Goal: Task Accomplishment & Management: Complete application form

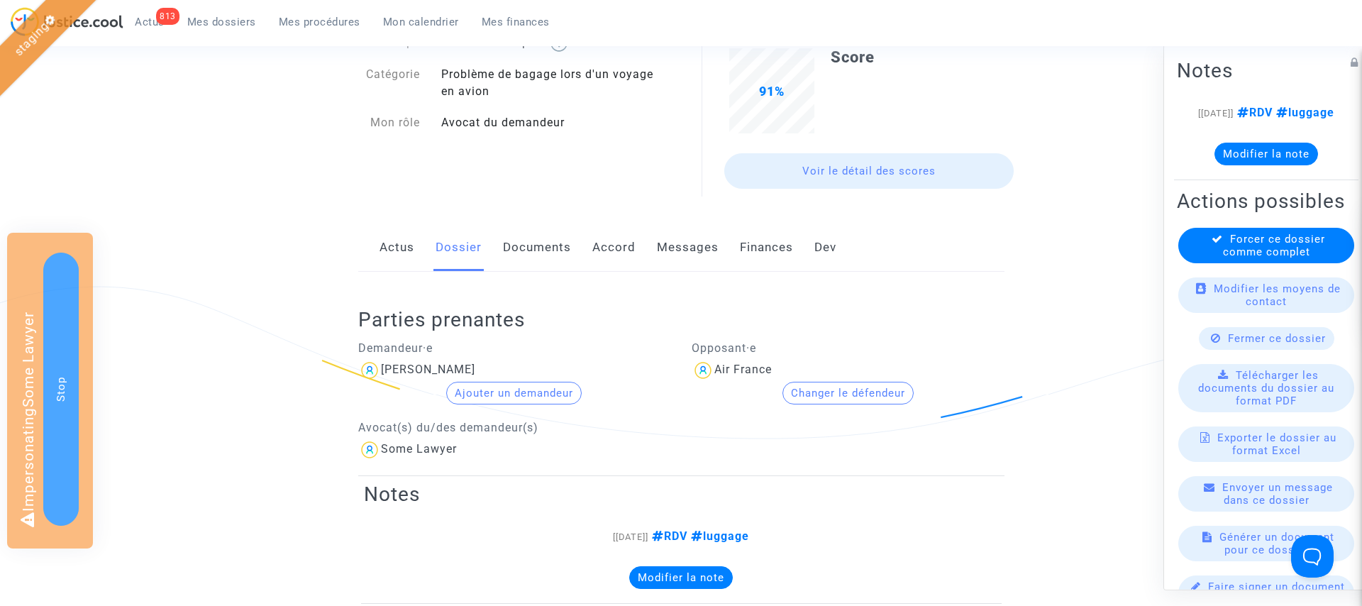
scroll to position [209, 0]
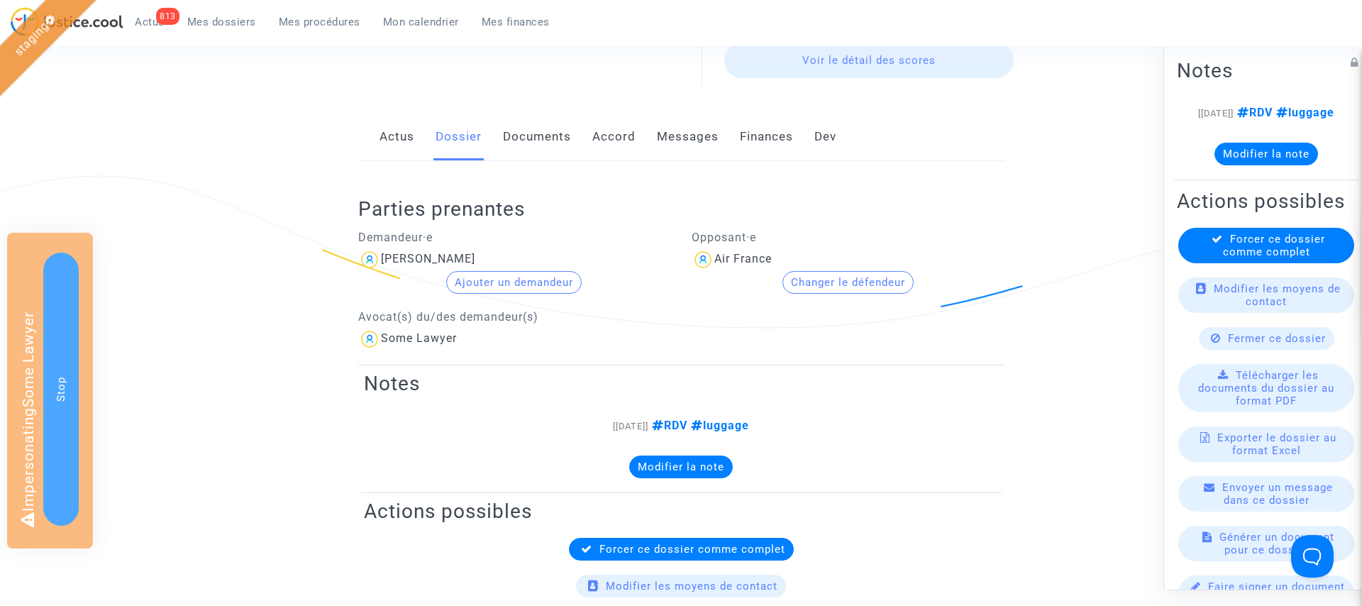
click at [877, 281] on button "Changer le défendeur" at bounding box center [848, 282] width 131 height 23
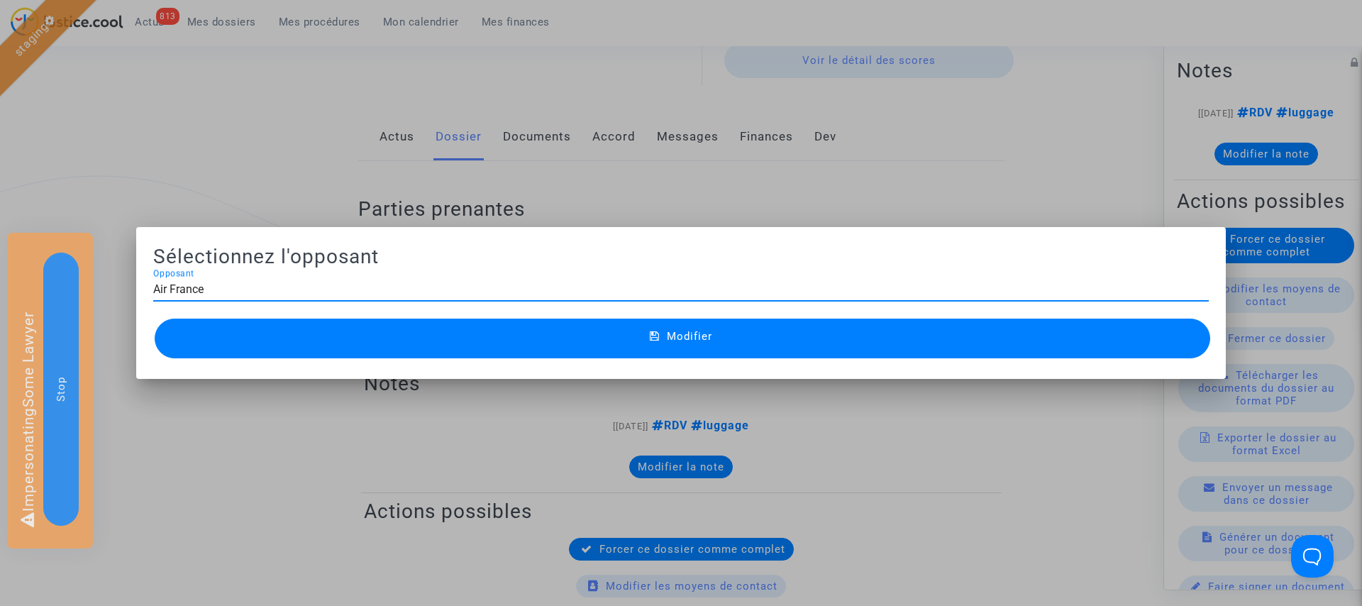
click at [587, 297] on div "Air France Opposant" at bounding box center [681, 285] width 1056 height 32
type input "Air Francehop"
type input "hop"
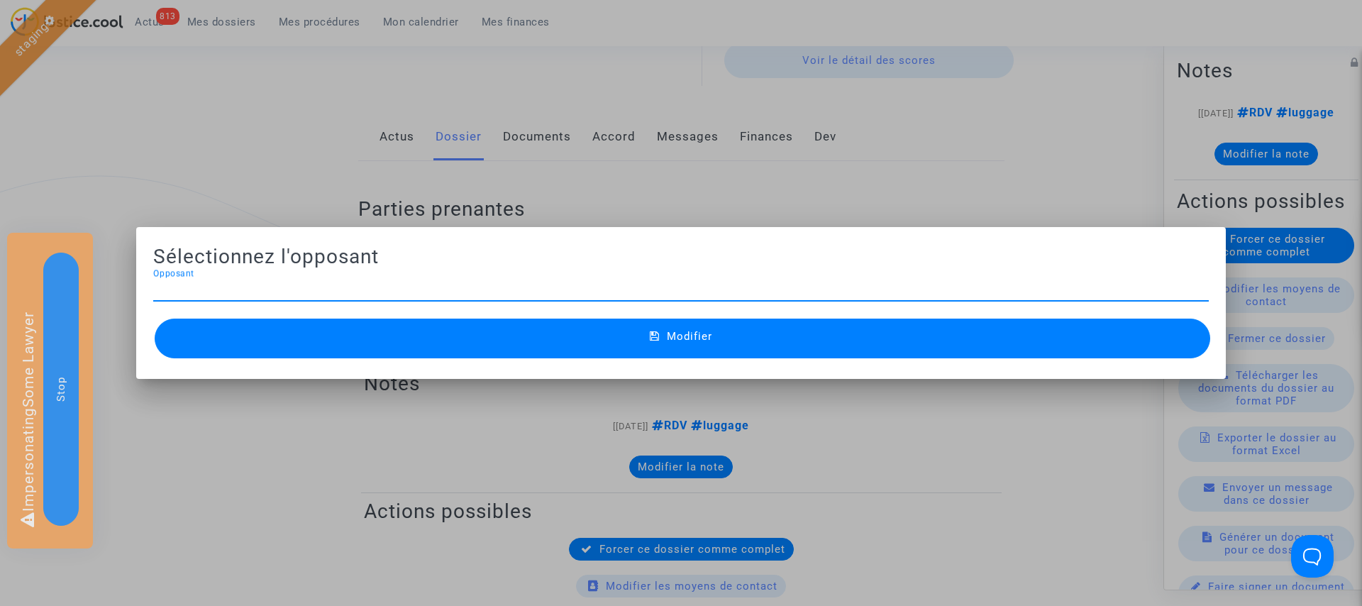
click at [652, 173] on div at bounding box center [681, 303] width 1362 height 606
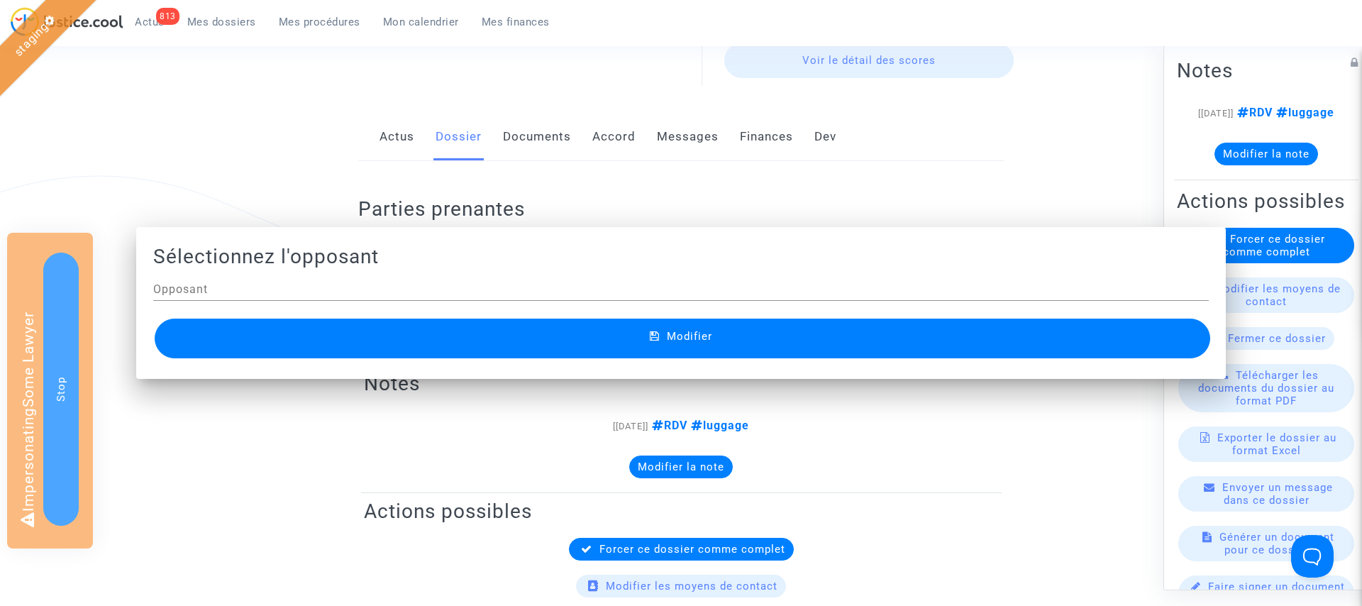
scroll to position [209, 0]
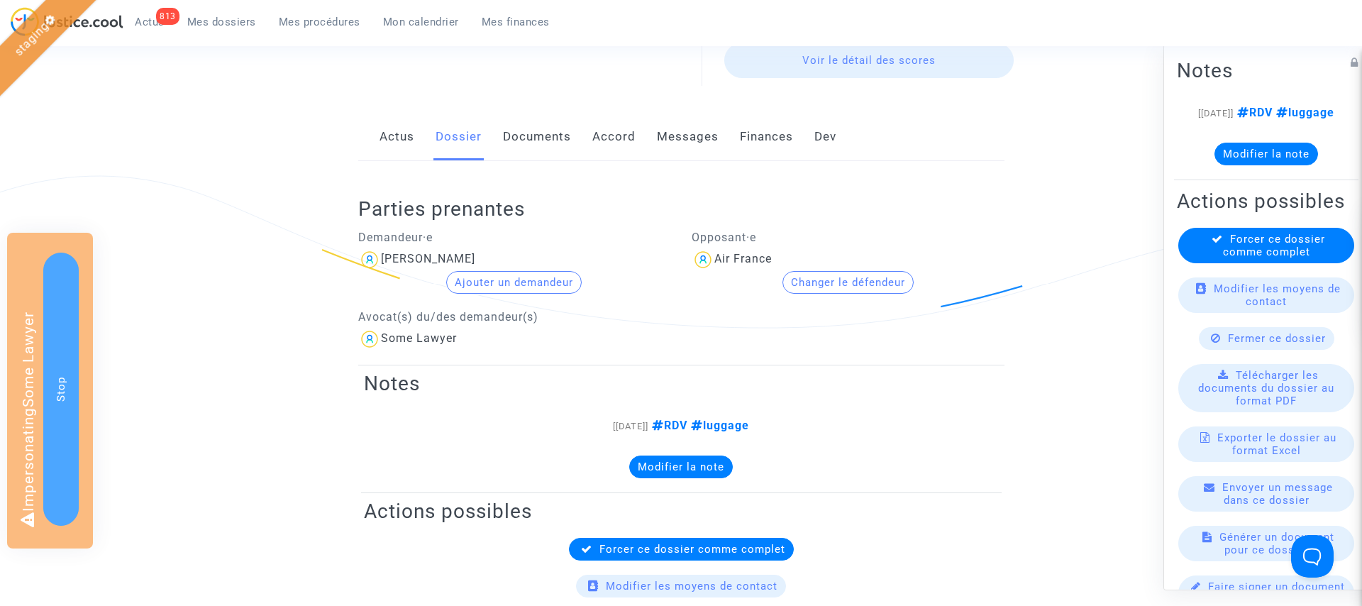
click at [872, 286] on button "Changer le défendeur" at bounding box center [848, 282] width 131 height 23
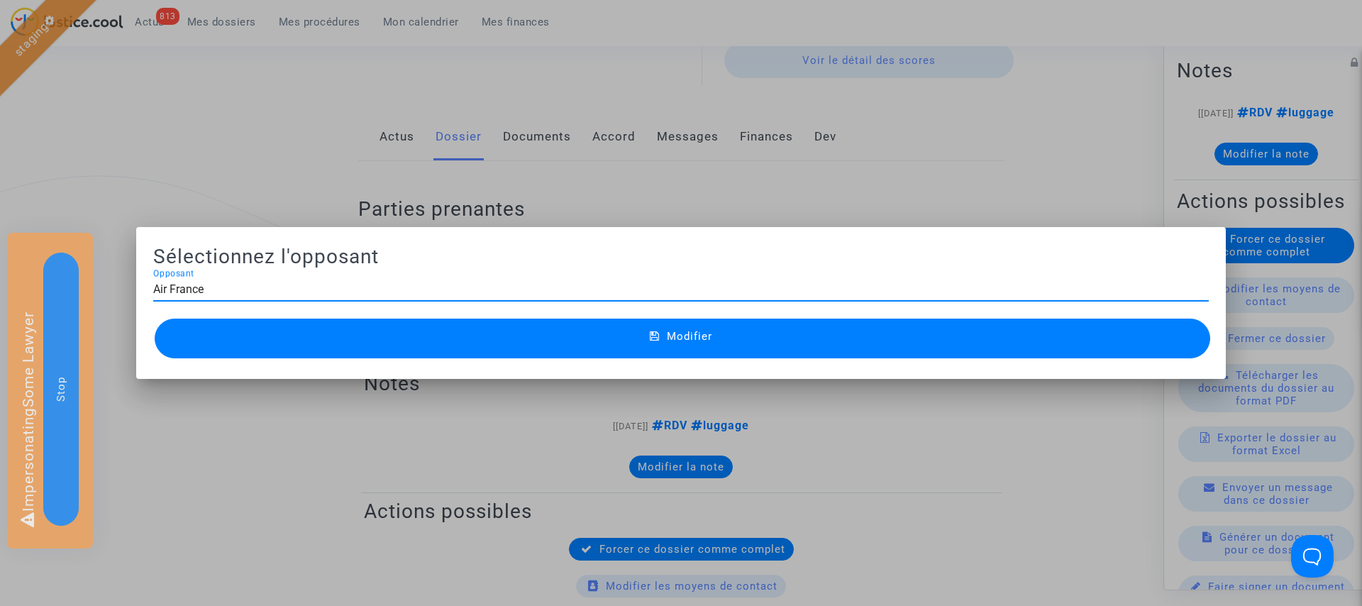
click at [483, 295] on input "Air France" at bounding box center [681, 289] width 1056 height 13
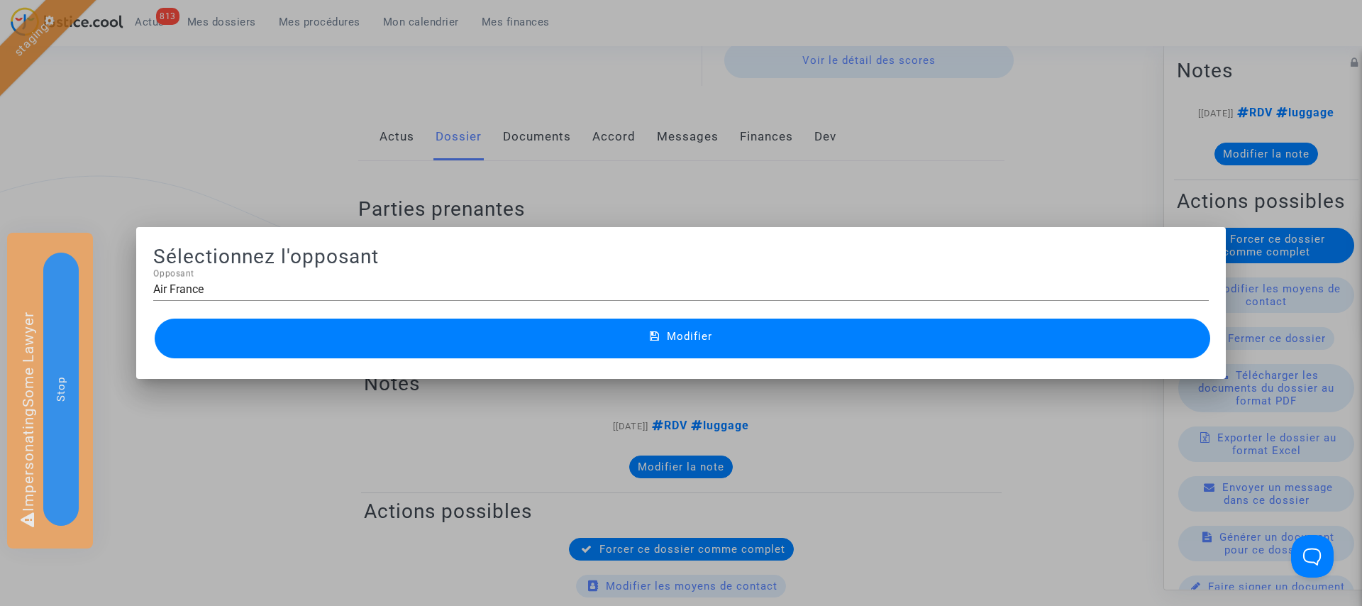
click at [623, 289] on input "Air France" at bounding box center [681, 289] width 1056 height 13
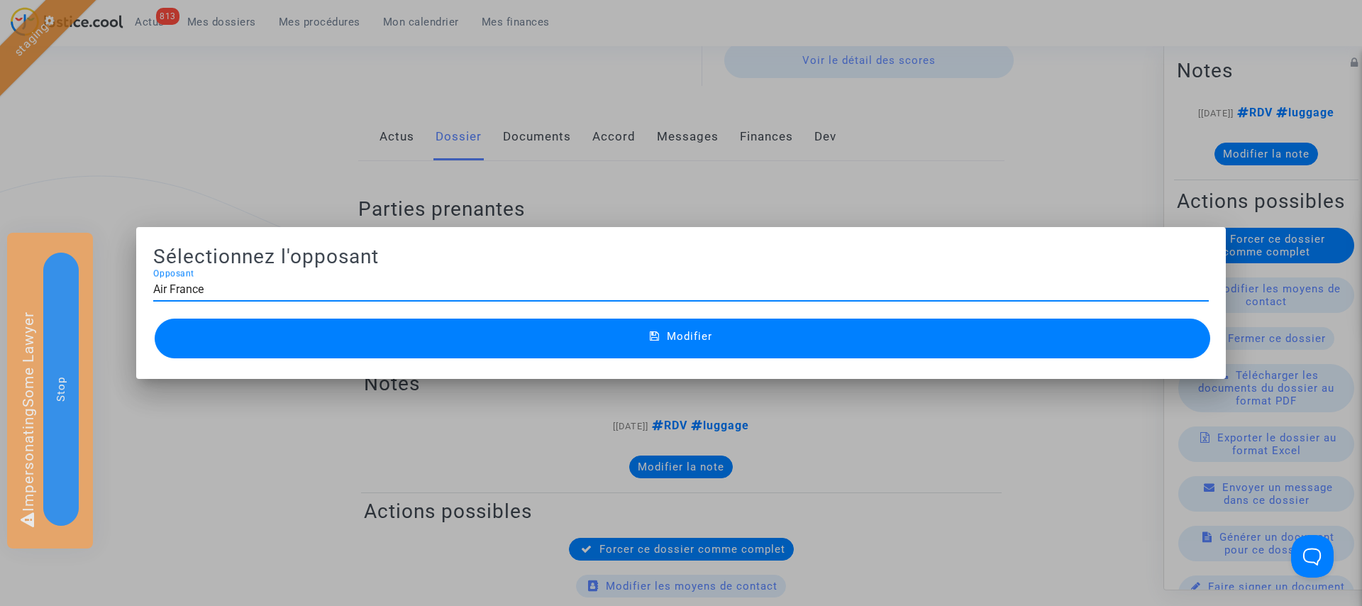
click at [623, 289] on input "Air France" at bounding box center [681, 289] width 1056 height 13
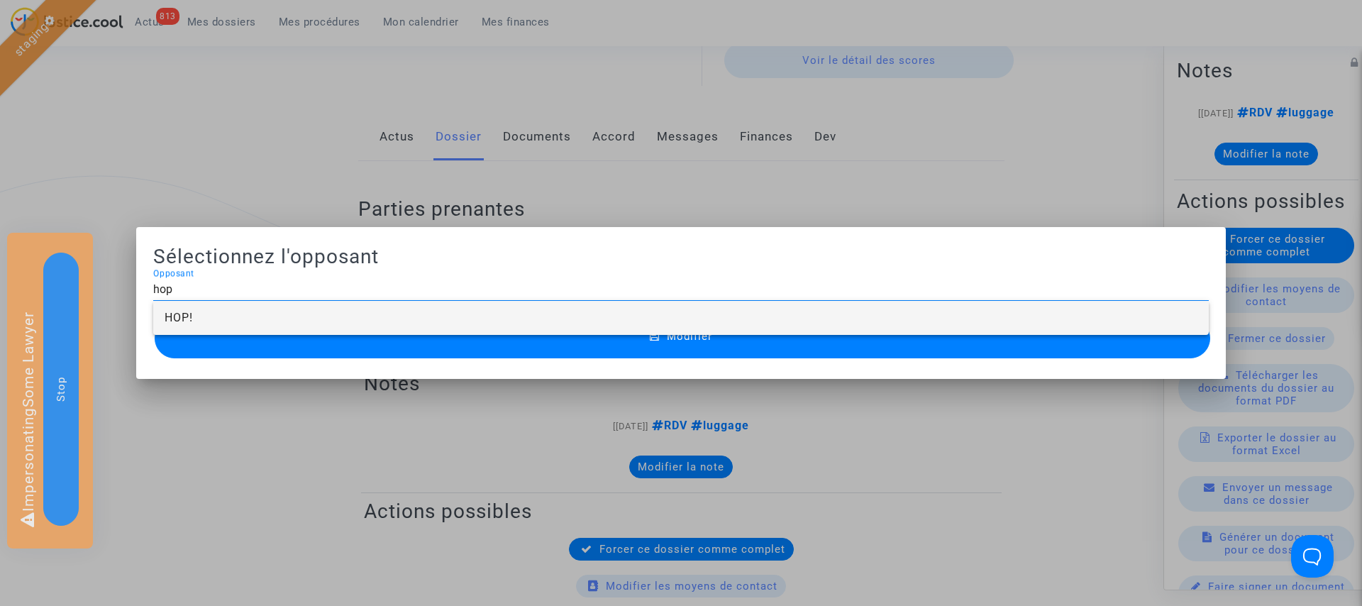
click at [591, 319] on span "HOP!" at bounding box center [681, 318] width 1033 height 34
type input "HOP!"
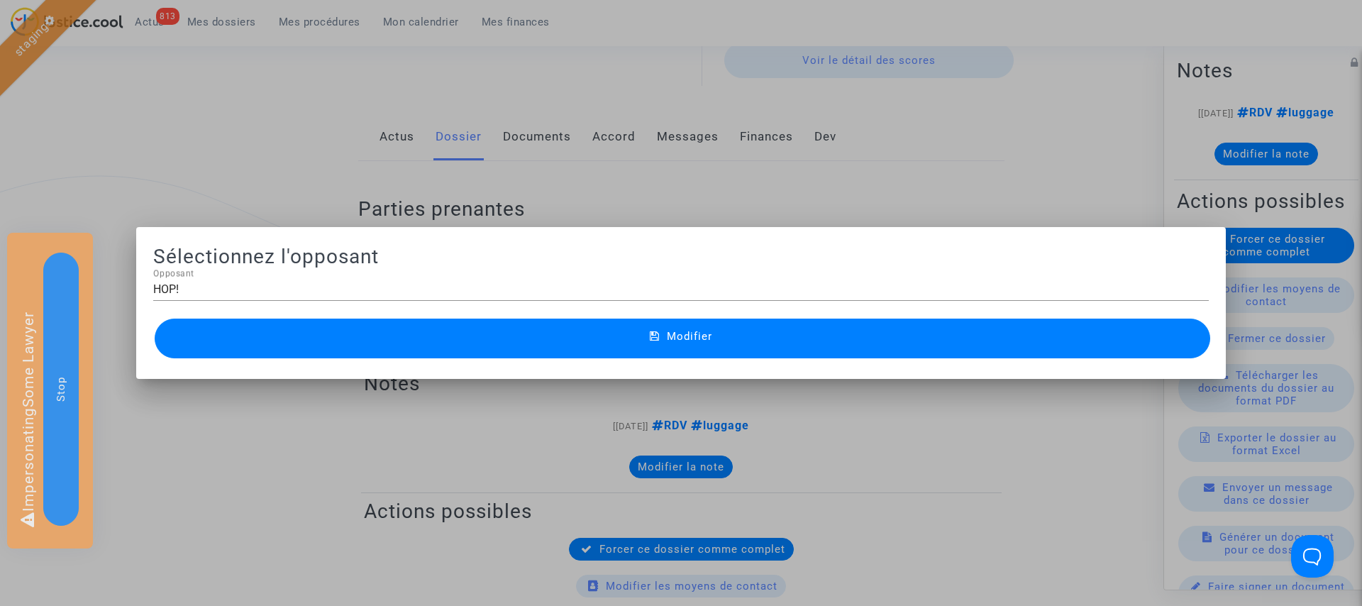
click at [673, 331] on span "Modifier" at bounding box center [689, 336] width 45 height 13
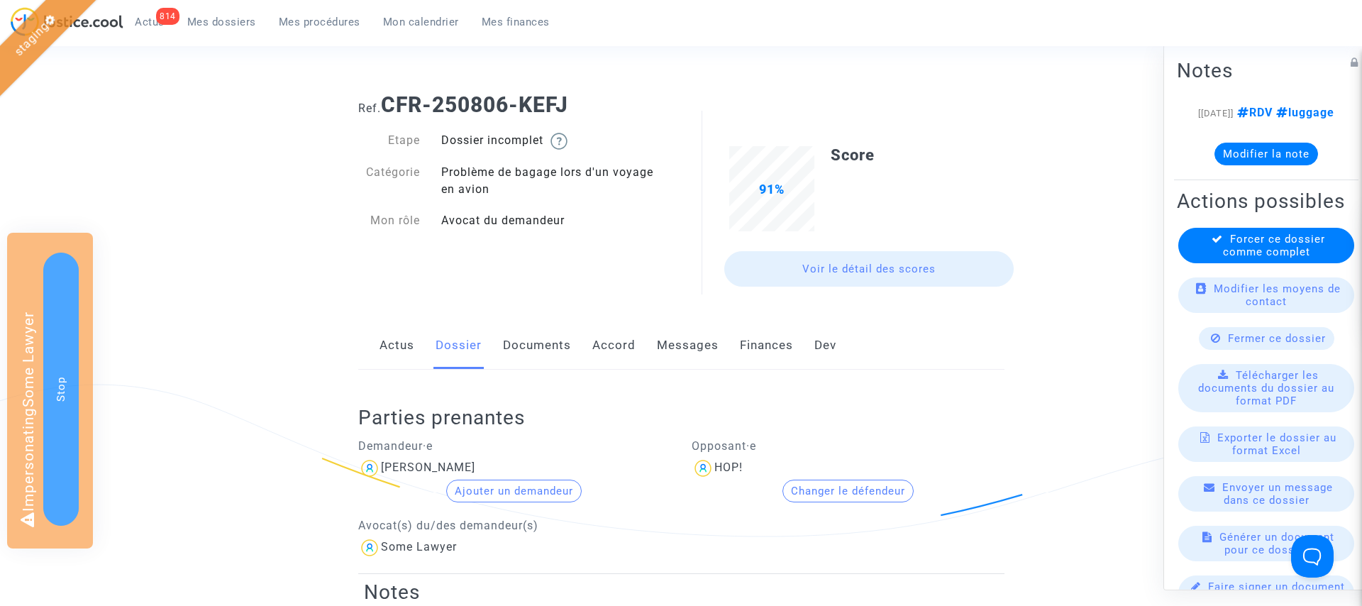
click at [817, 497] on button "Changer le défendeur" at bounding box center [848, 491] width 131 height 23
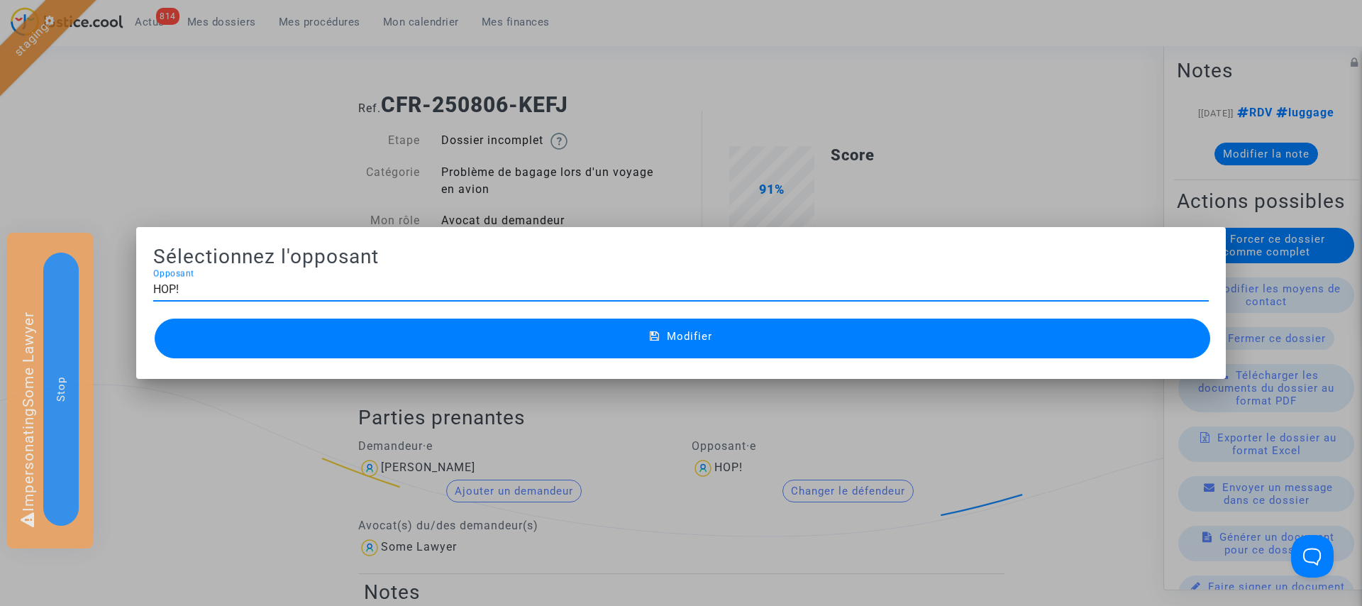
click at [319, 282] on div "HOP! Opposant" at bounding box center [681, 285] width 1056 height 32
click at [319, 284] on input "HOP!" at bounding box center [681, 289] width 1056 height 13
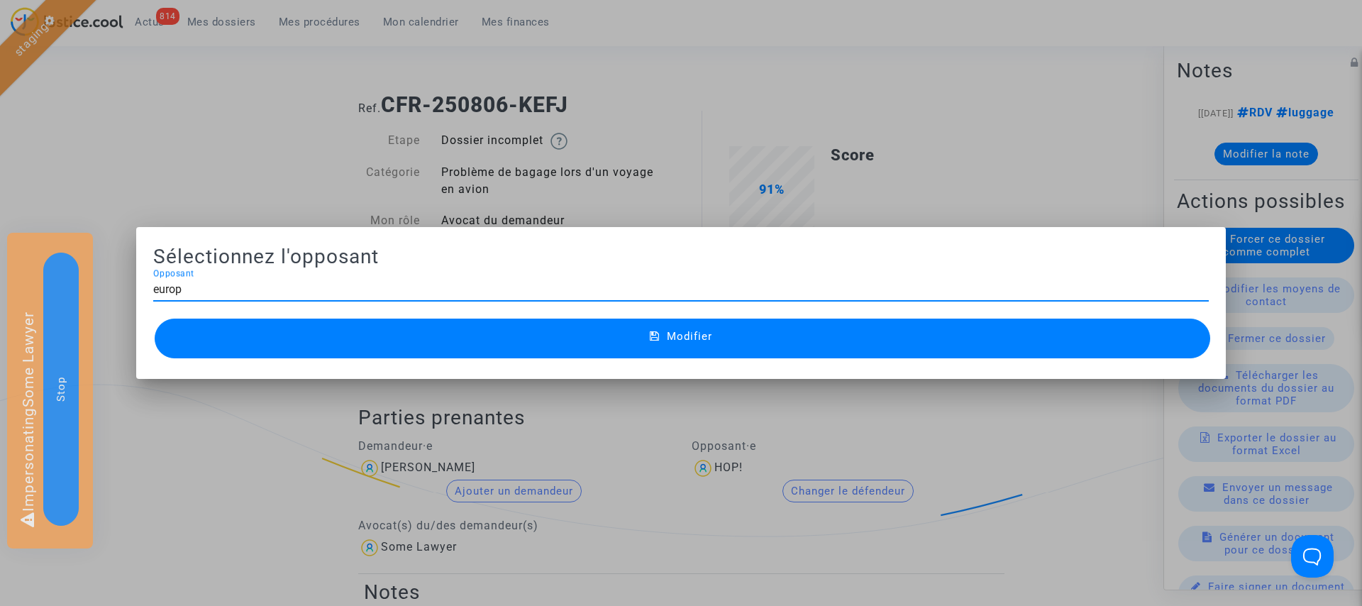
type input "europe"
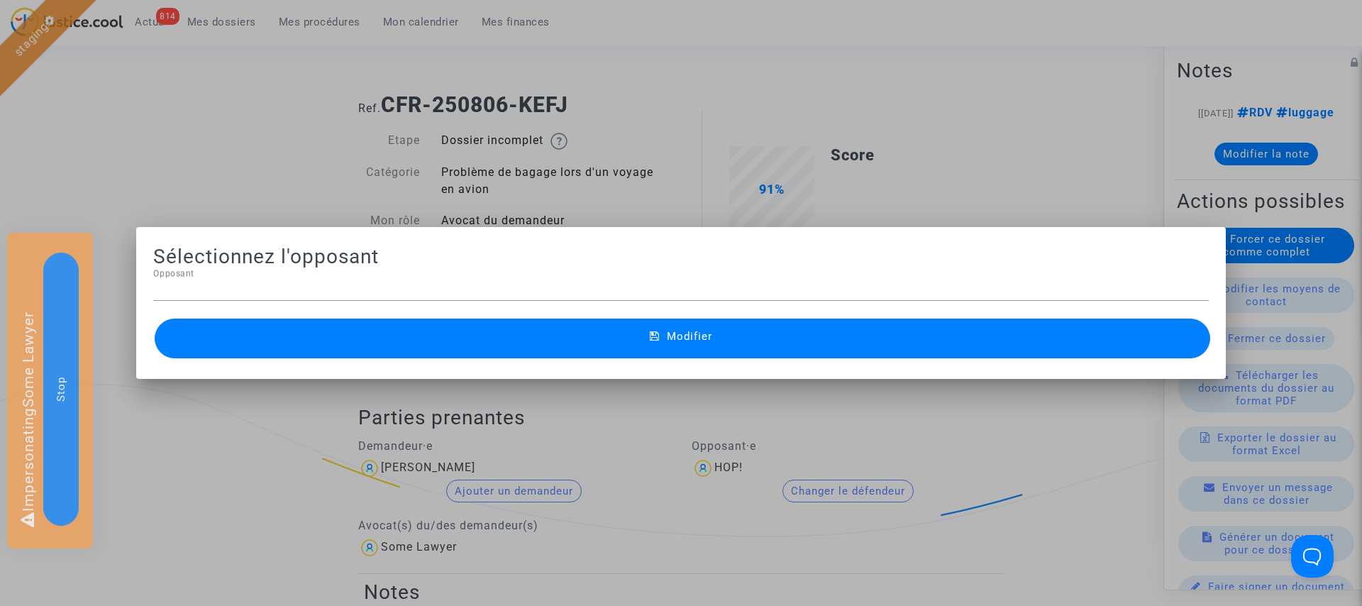
click at [704, 162] on div at bounding box center [681, 303] width 1362 height 606
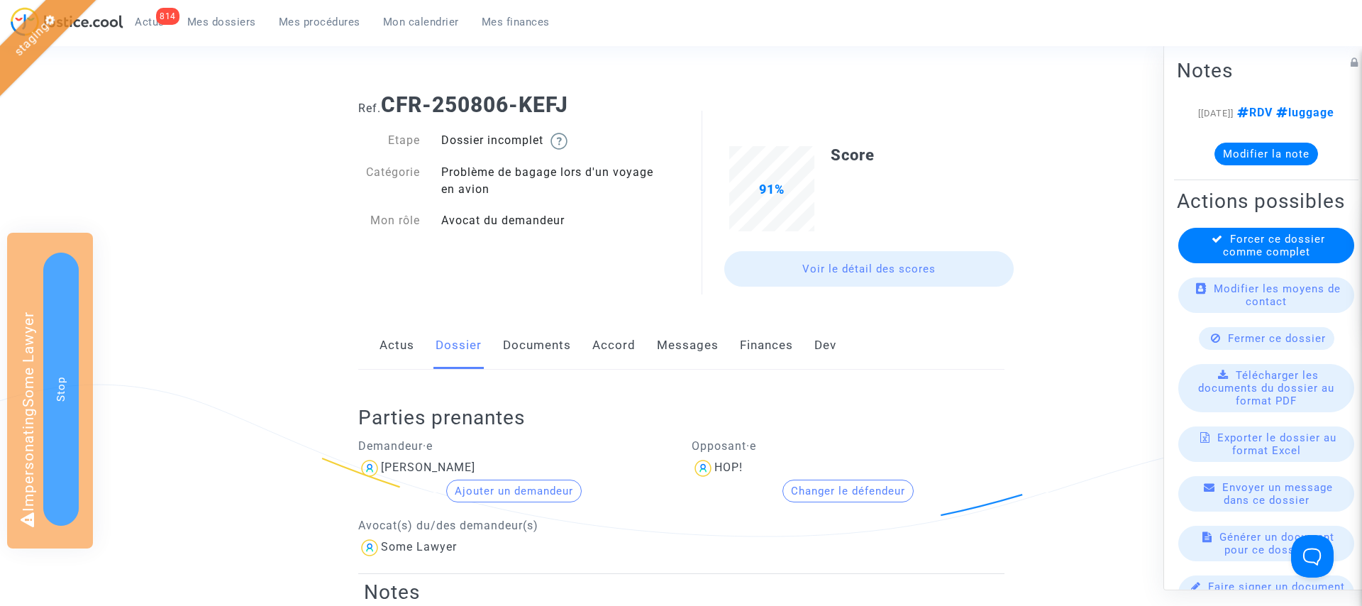
click at [838, 484] on button "Changer le défendeur" at bounding box center [848, 491] width 131 height 23
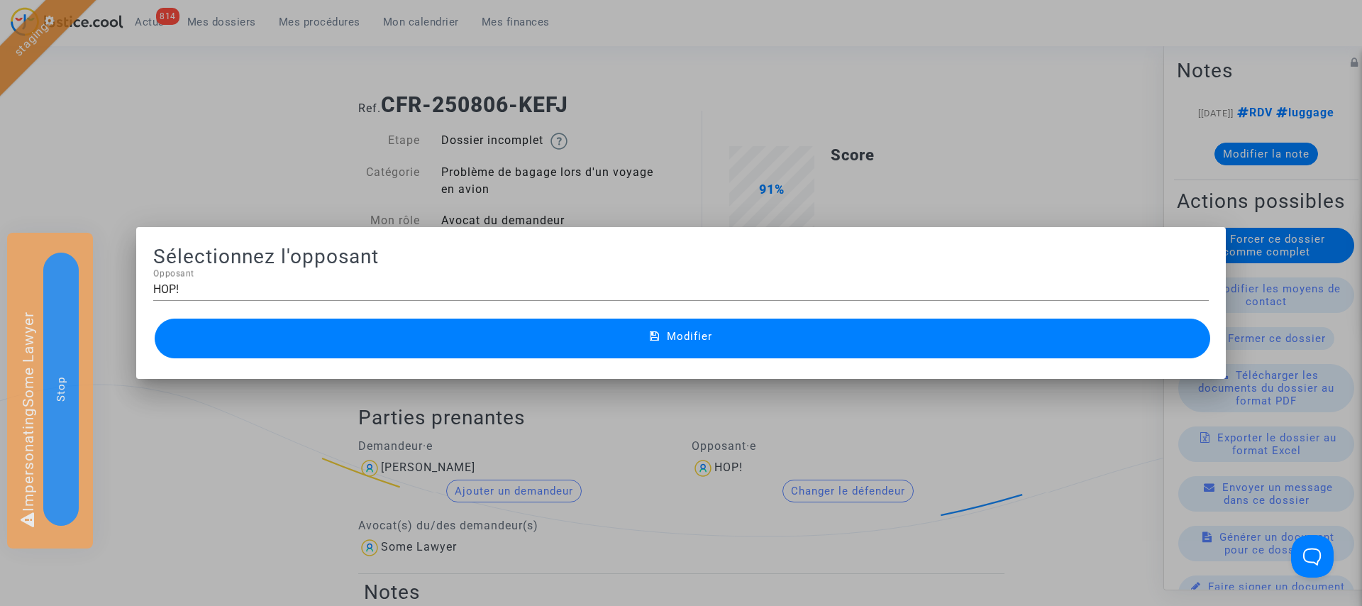
click at [438, 296] on div "HOP! Opposant" at bounding box center [681, 285] width 1056 height 32
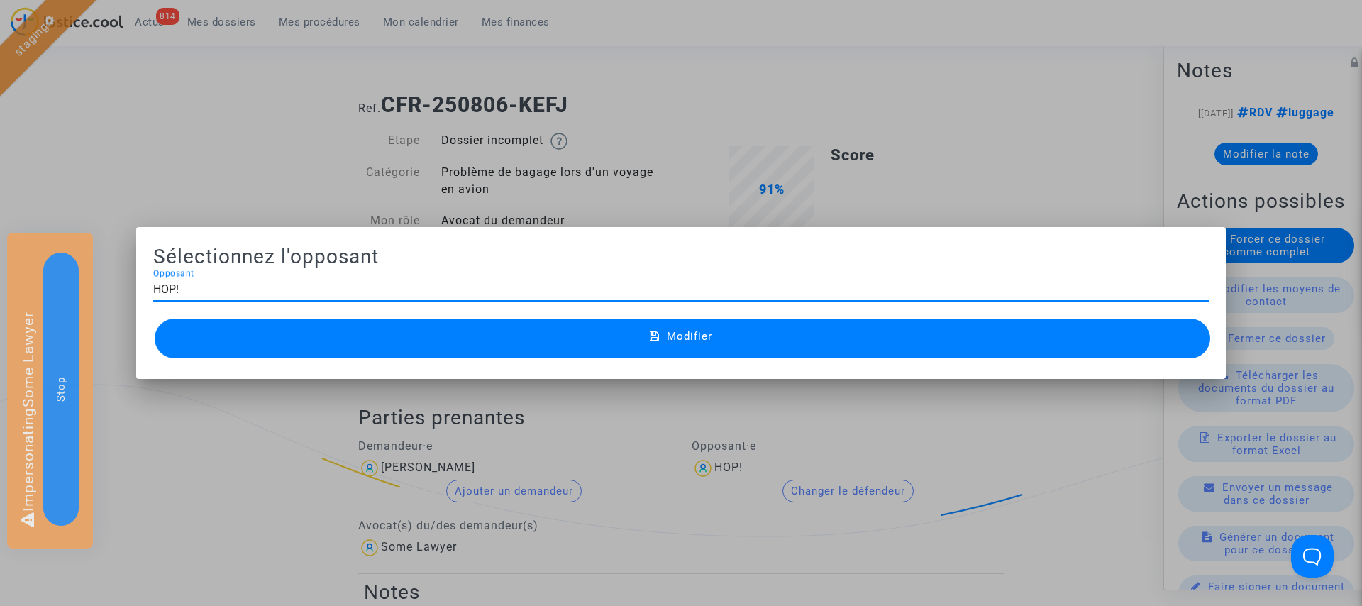
click at [438, 293] on input "HOP!" at bounding box center [681, 289] width 1056 height 13
type input "air"
click at [313, 142] on div at bounding box center [681, 303] width 1362 height 606
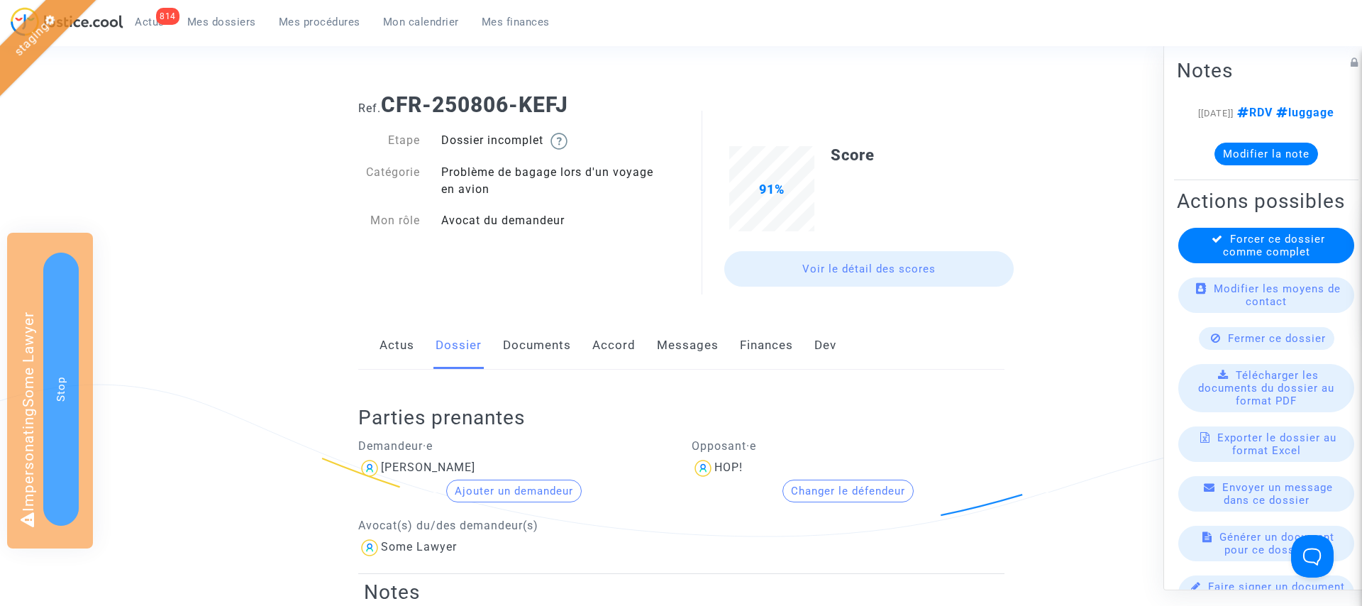
click at [840, 495] on button "Changer le défendeur" at bounding box center [848, 491] width 131 height 23
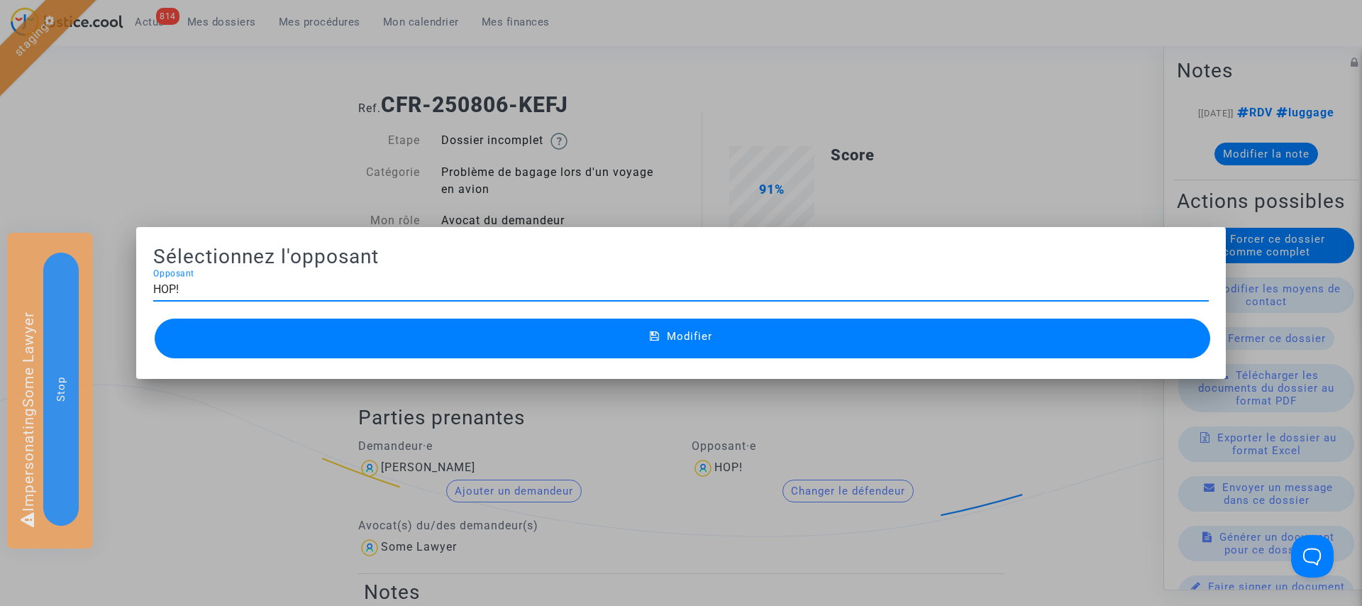
click at [554, 288] on input "HOP!" at bounding box center [681, 289] width 1056 height 13
type input "europe"
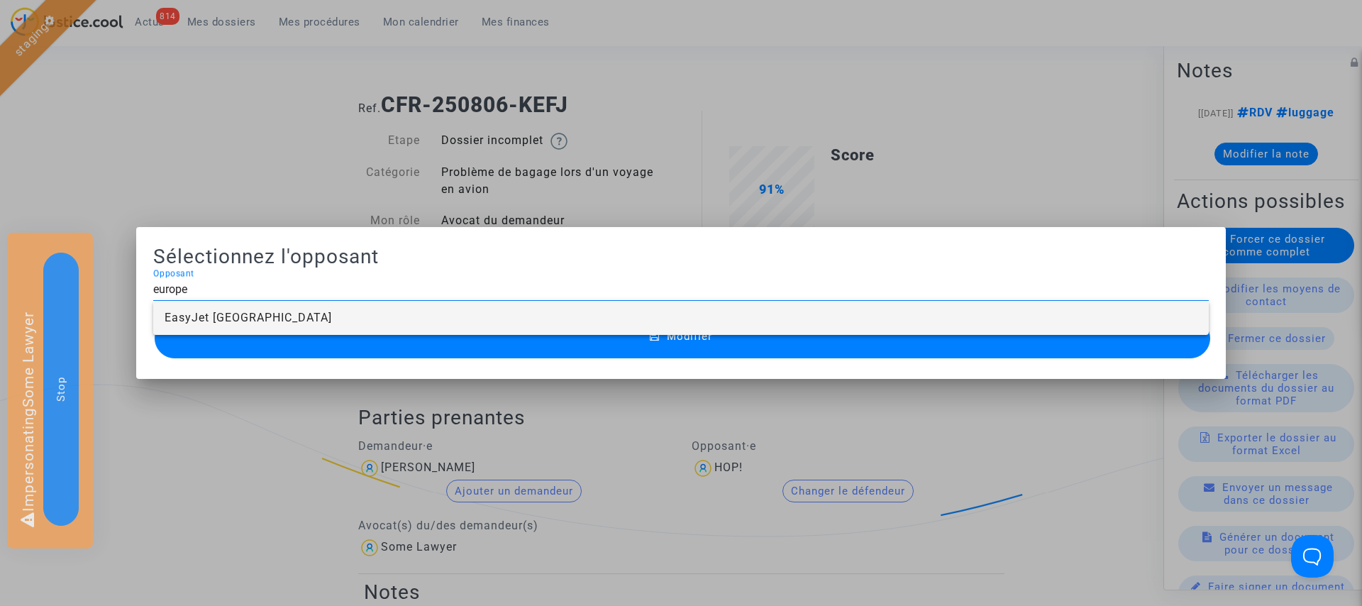
click at [539, 286] on input "europe" at bounding box center [681, 289] width 1056 height 13
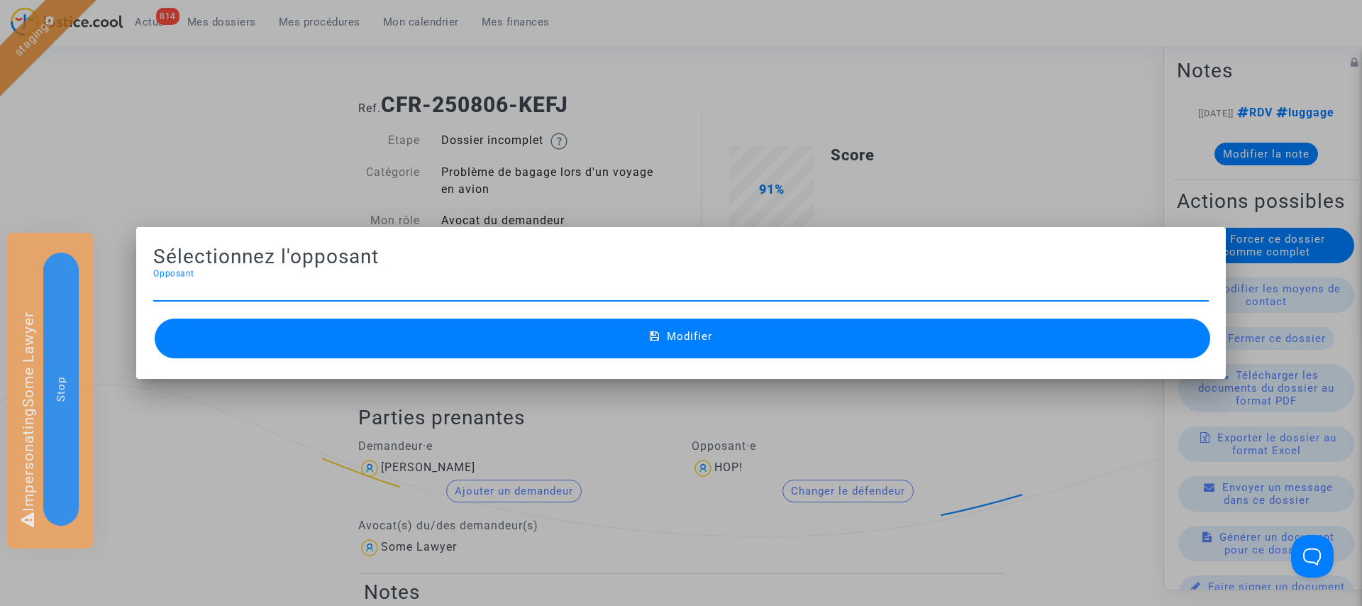
click at [626, 144] on div at bounding box center [681, 303] width 1362 height 606
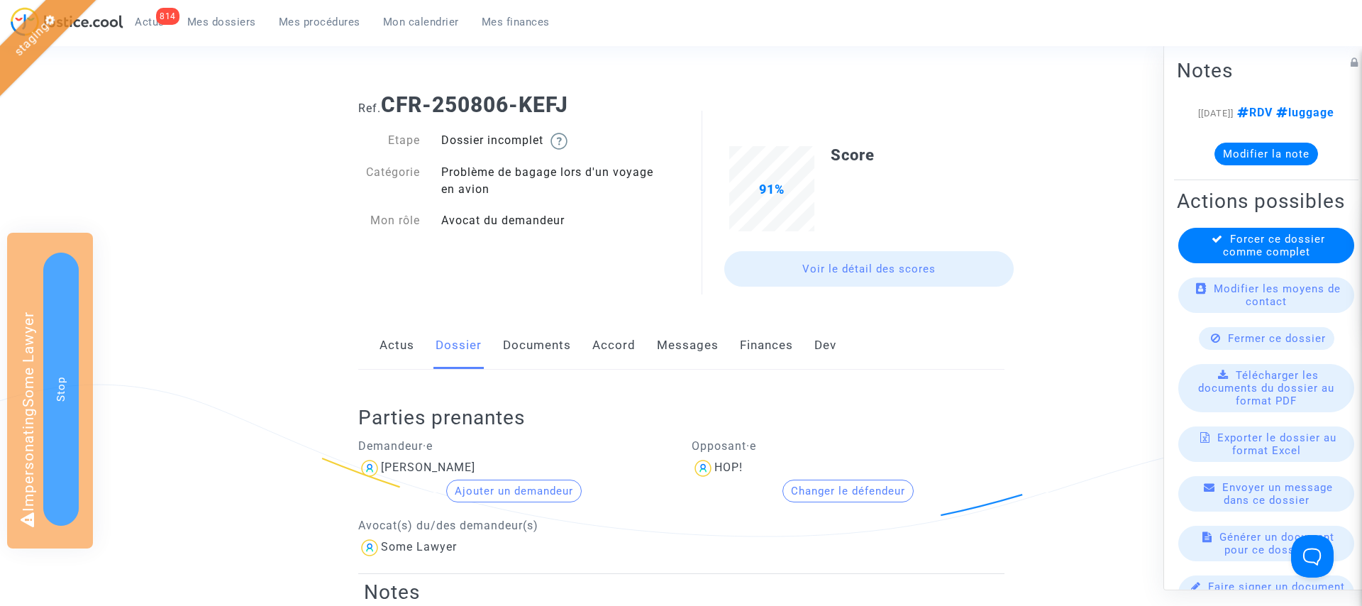
click at [850, 492] on button "Changer le défendeur" at bounding box center [848, 491] width 131 height 23
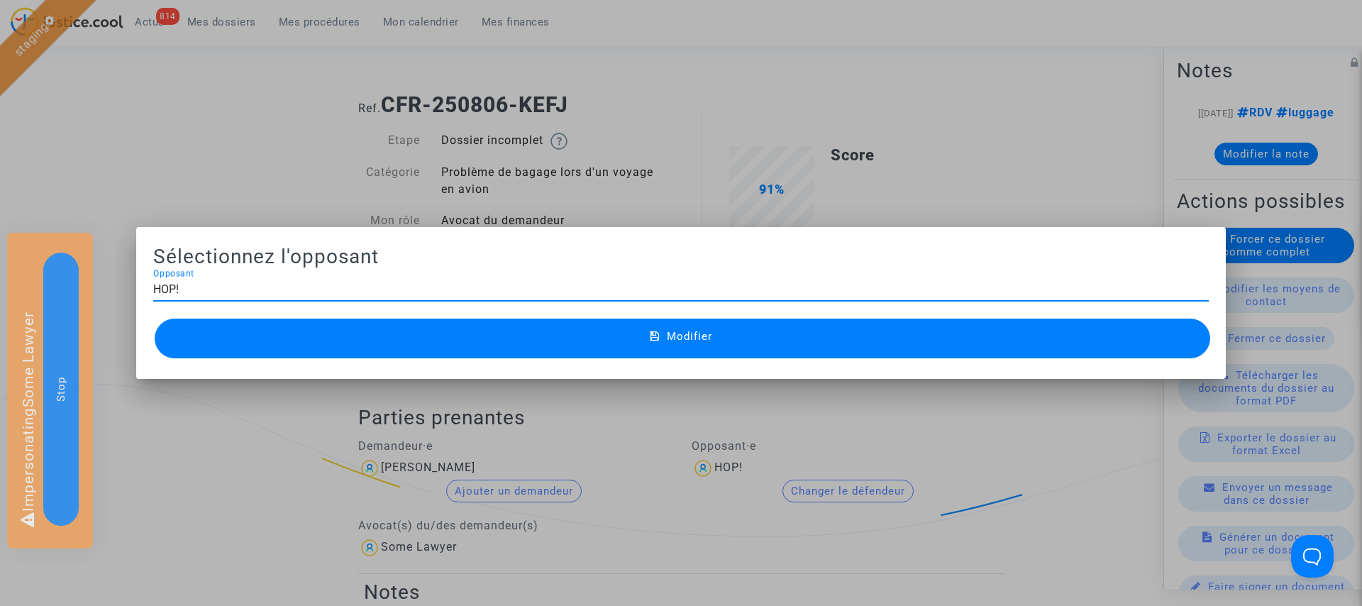
click at [434, 288] on input "HOP!" at bounding box center [681, 289] width 1056 height 13
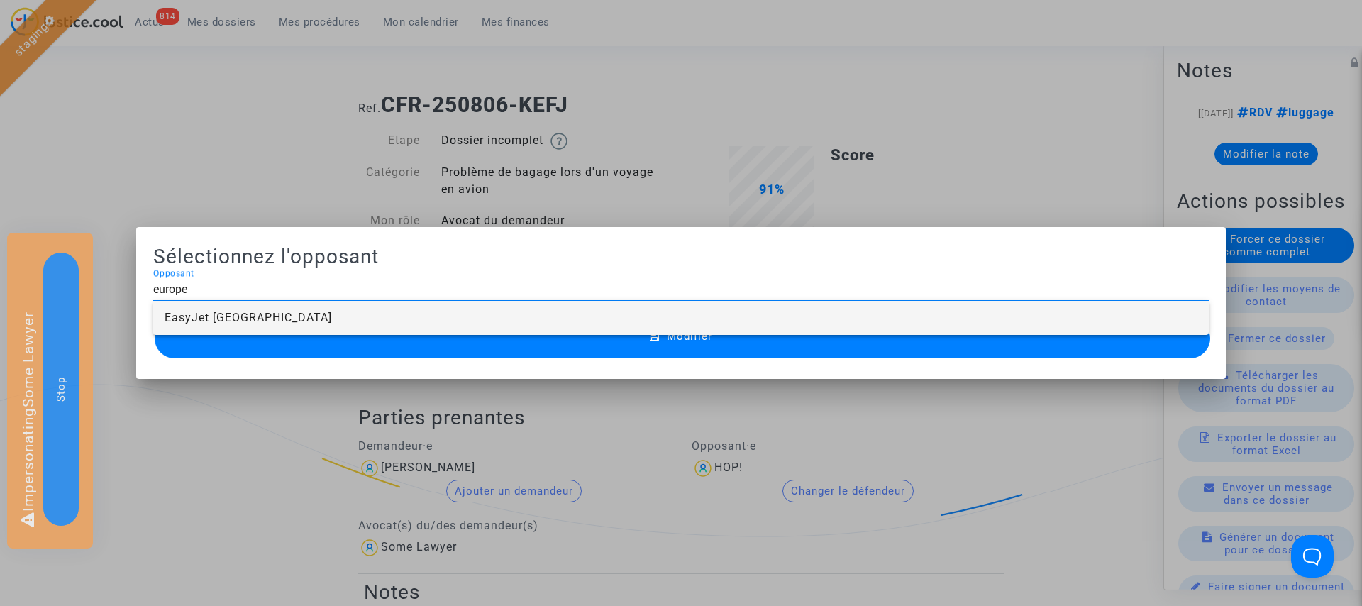
type input "europe"
click at [446, 267] on h2 "Sélectionnez l'opposant" at bounding box center [681, 256] width 1056 height 25
click at [426, 284] on input "Opposant" at bounding box center [681, 289] width 1056 height 13
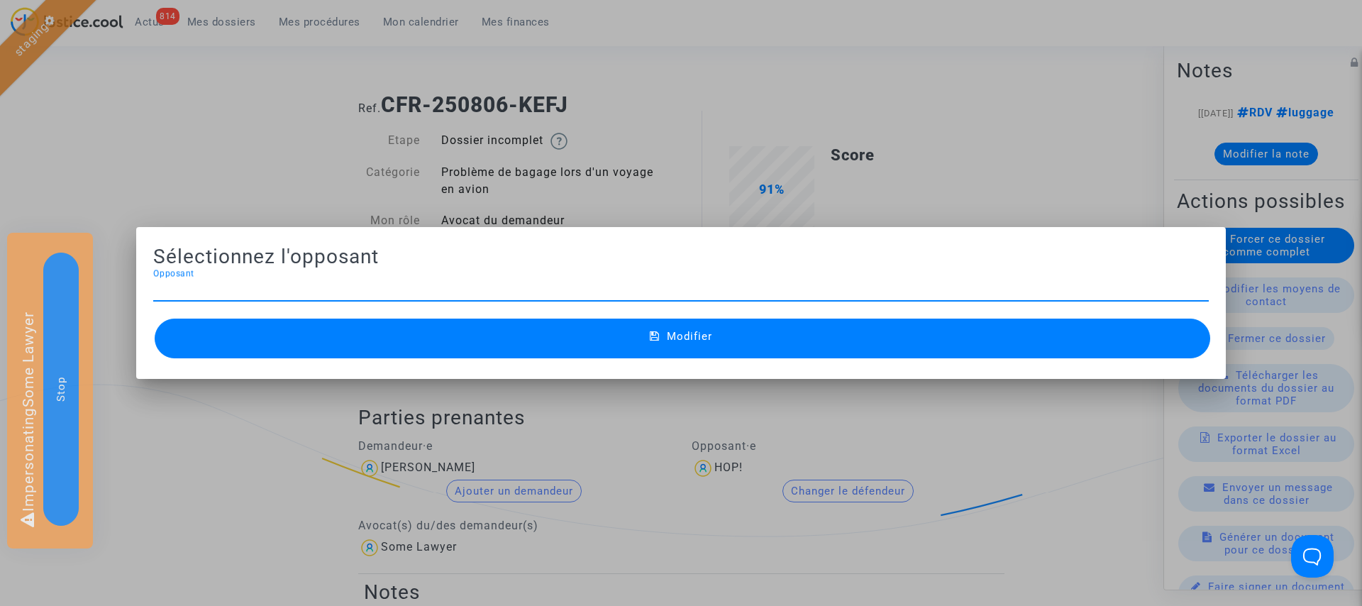
click at [426, 284] on input "Opposant" at bounding box center [681, 289] width 1056 height 13
click at [649, 138] on div at bounding box center [681, 303] width 1362 height 606
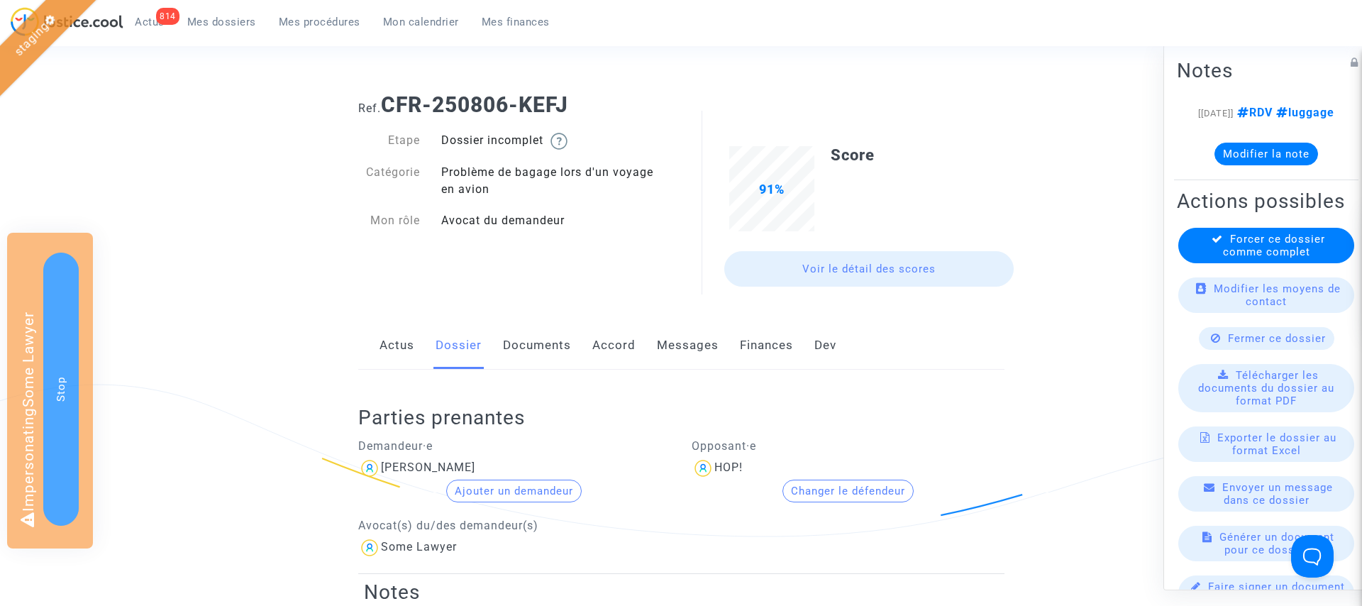
click at [825, 486] on button "Changer le défendeur" at bounding box center [848, 491] width 131 height 23
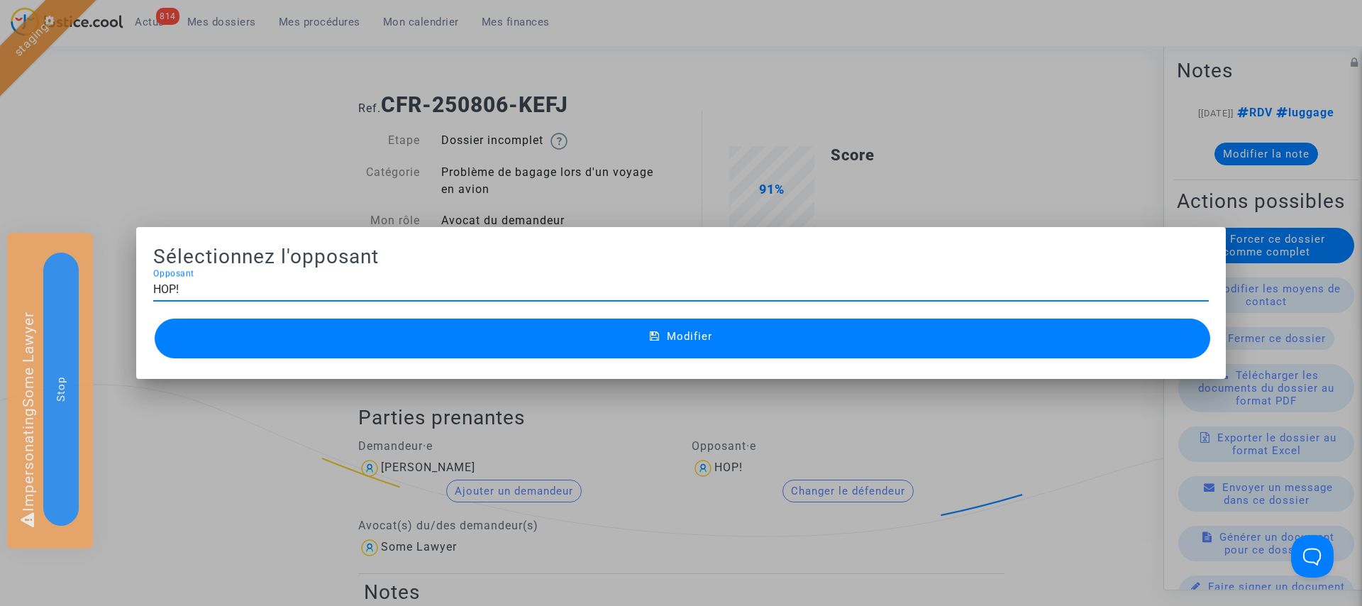
click at [404, 299] on div "HOP! Opposant" at bounding box center [681, 285] width 1056 height 32
click at [404, 291] on input "HOP!" at bounding box center [681, 289] width 1056 height 13
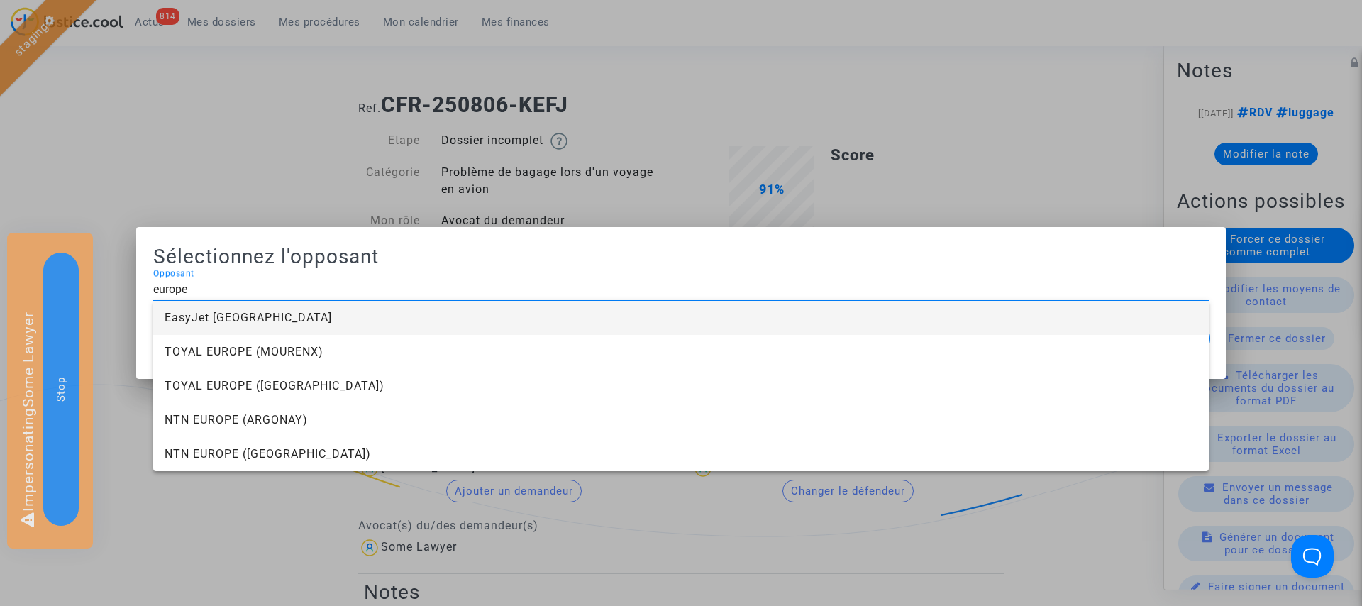
type input "europe"
click at [307, 154] on div at bounding box center [681, 303] width 1362 height 606
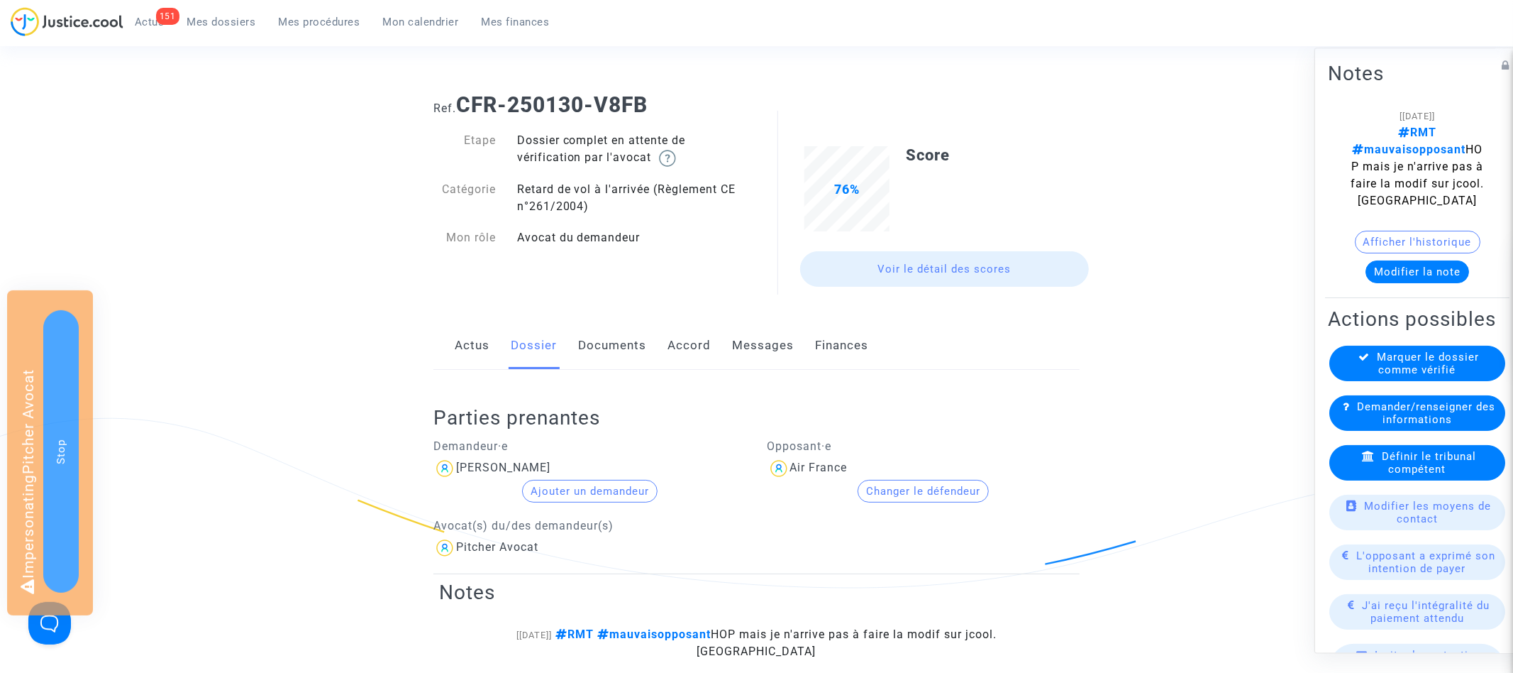
click at [956, 490] on button "Changer le défendeur" at bounding box center [923, 491] width 131 height 23
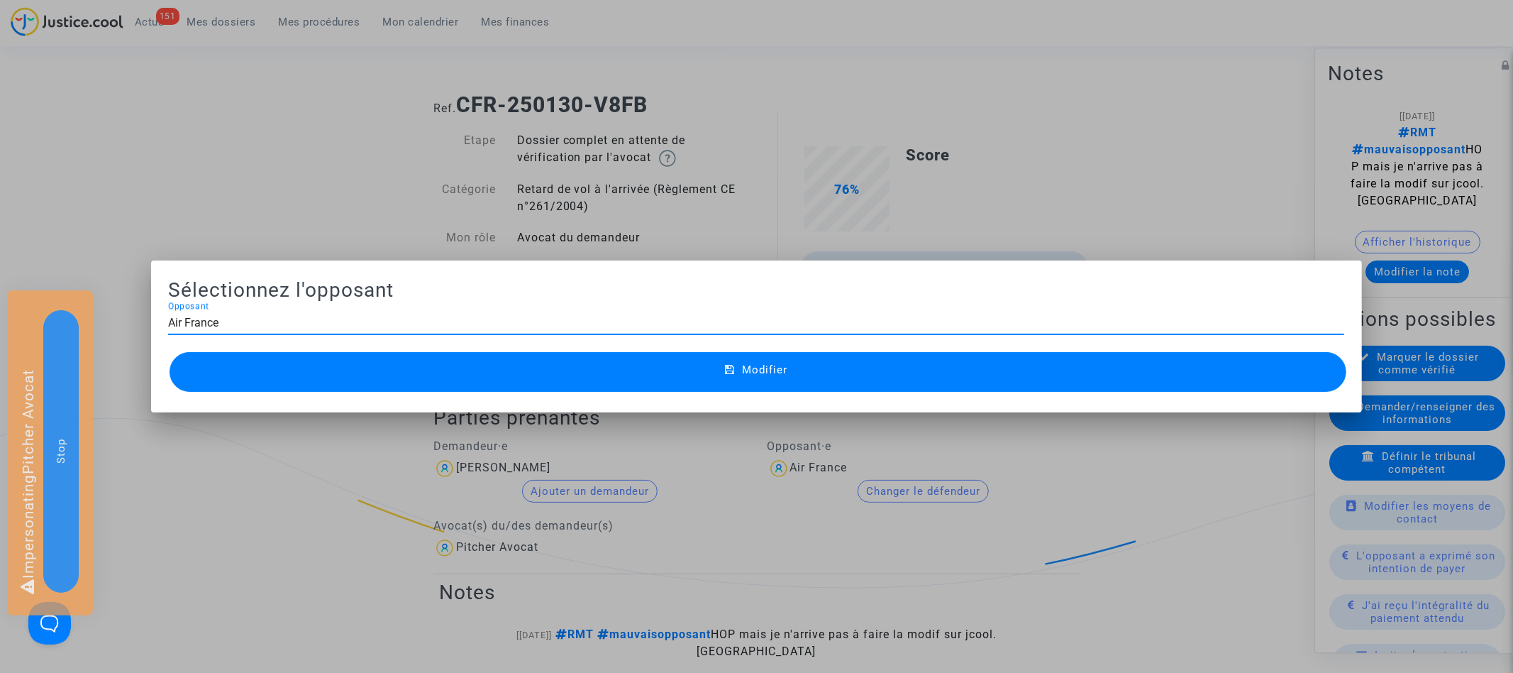
click at [414, 321] on input "Air France" at bounding box center [756, 322] width 1176 height 13
type input "ho"
